Goal: Find specific page/section: Find specific page/section

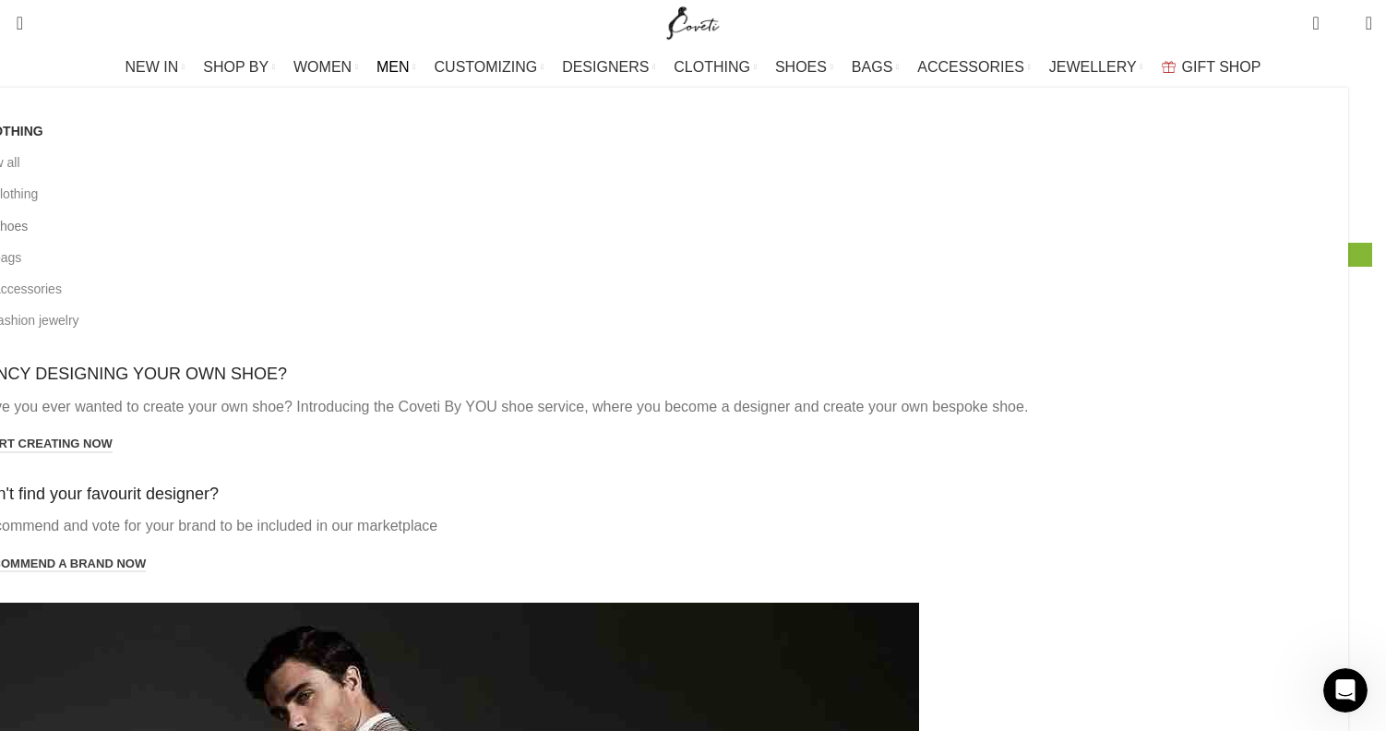
click at [172, 233] on link "All shoes" at bounding box center [655, 225] width 1358 height 31
